Goal: Transaction & Acquisition: Purchase product/service

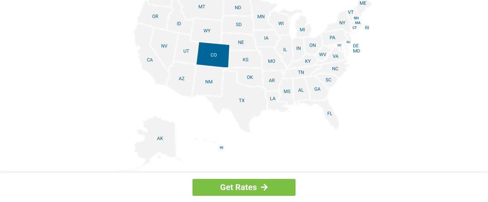
scroll to position [1062, 0]
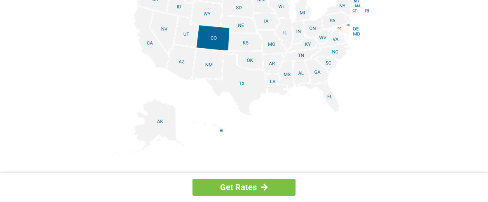
click at [273, 82] on img at bounding box center [243, 62] width 257 height 186
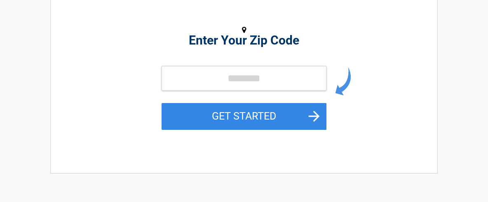
scroll to position [88, 0]
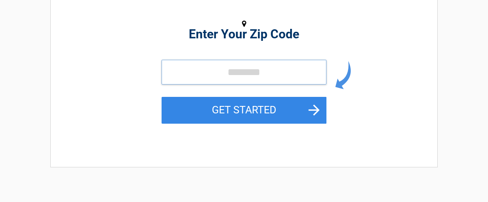
click at [176, 70] on input "tel" at bounding box center [244, 72] width 165 height 25
click at [223, 71] on input "tel" at bounding box center [244, 72] width 165 height 25
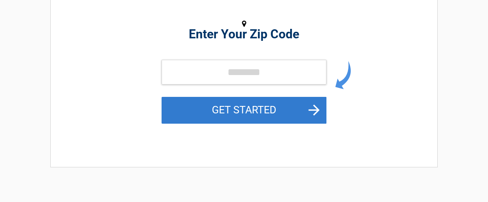
click at [314, 110] on button "GET STARTED" at bounding box center [244, 110] width 165 height 27
click at [315, 105] on button "GET STARTED" at bounding box center [244, 110] width 165 height 27
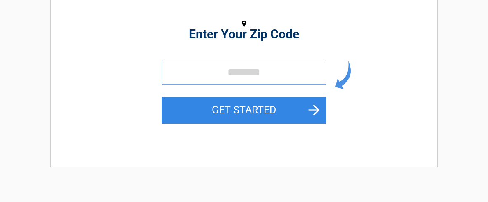
click at [206, 68] on input "tel" at bounding box center [244, 72] width 165 height 25
click at [190, 71] on input "tel" at bounding box center [244, 72] width 165 height 25
drag, startPoint x: 201, startPoint y: 64, endPoint x: 207, endPoint y: 66, distance: 6.1
click at [201, 65] on input "tel" at bounding box center [244, 72] width 165 height 25
click at [217, 67] on input "tel" at bounding box center [244, 72] width 165 height 25
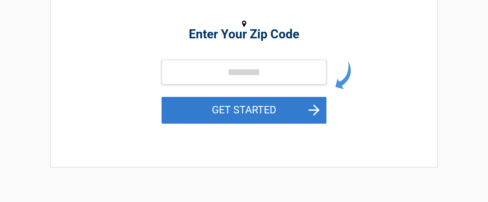
click at [315, 105] on button "GET STARTED" at bounding box center [244, 110] width 165 height 27
click at [313, 106] on button "GET STARTED" at bounding box center [244, 110] width 165 height 27
click at [261, 108] on button "GET STARTED" at bounding box center [244, 110] width 165 height 27
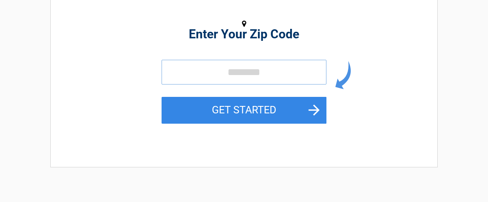
click at [202, 66] on input "tel" at bounding box center [244, 72] width 165 height 25
